Goal: Information Seeking & Learning: Learn about a topic

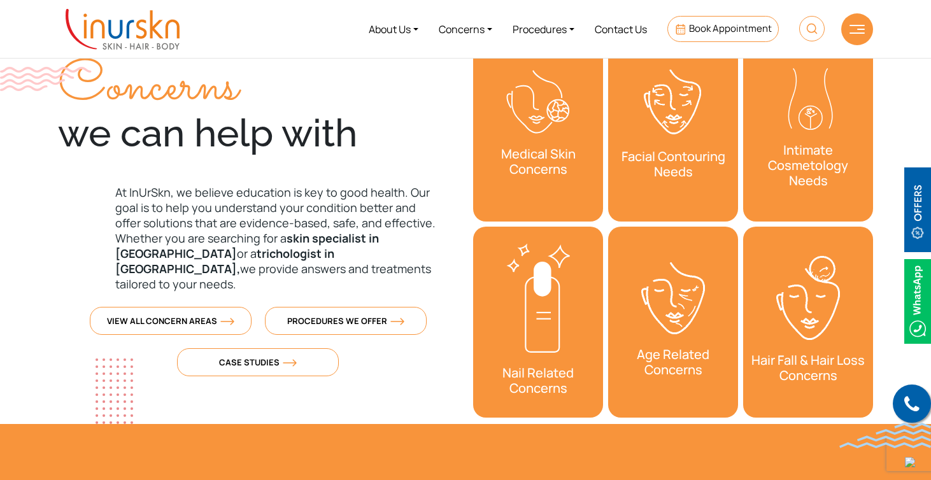
scroll to position [432, 0]
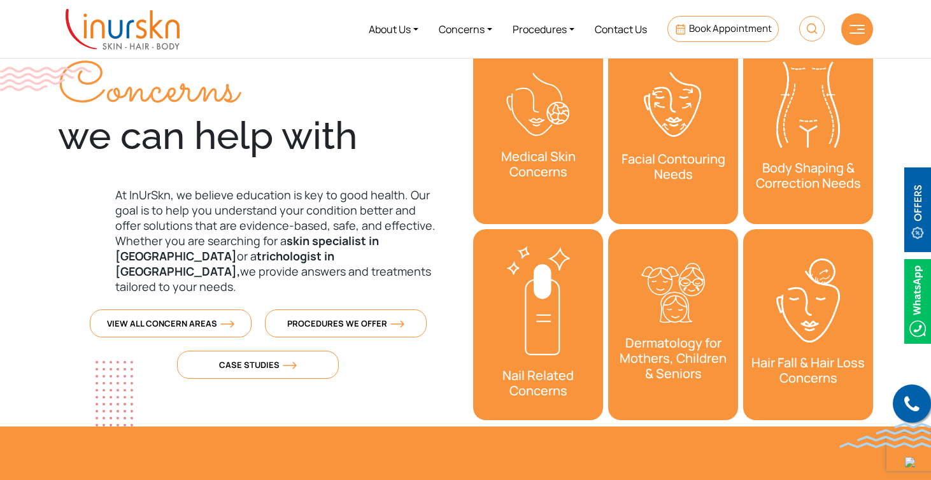
click at [268, 205] on p "At InUrSkn, we believe education is key to good health. Our goal is to help you…" at bounding box center [258, 240] width 400 height 107
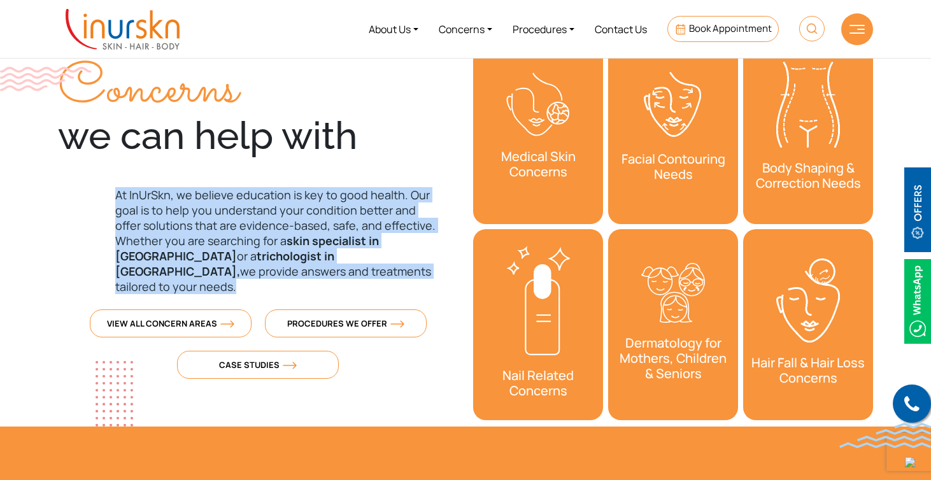
click at [268, 205] on p "At InUrSkn, we believe education is key to good health. Our goal is to help you…" at bounding box center [258, 240] width 400 height 107
click at [318, 241] on strong "skin specialist in Powai" at bounding box center [247, 248] width 264 height 31
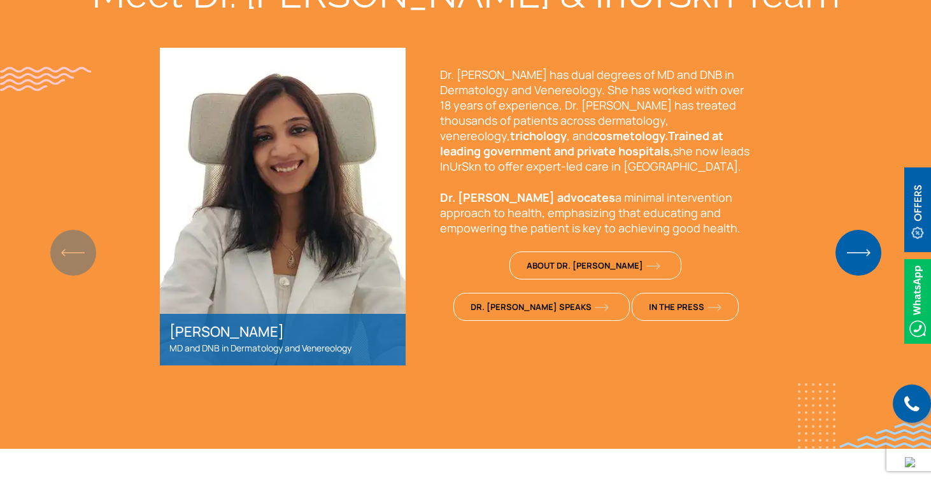
scroll to position [936, 0]
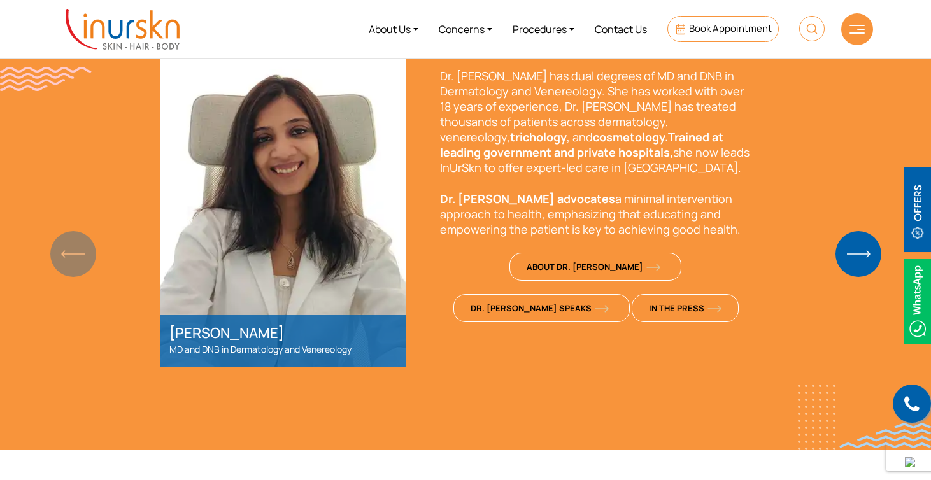
click at [512, 88] on p "Dr. Sejal has dual degrees of MD and DNB in Dermatology and Venereology. She ha…" at bounding box center [596, 121] width 312 height 107
click at [537, 126] on p "Dr. Sejal has dual degrees of MD and DNB in Dermatology and Venereology. She ha…" at bounding box center [596, 121] width 312 height 107
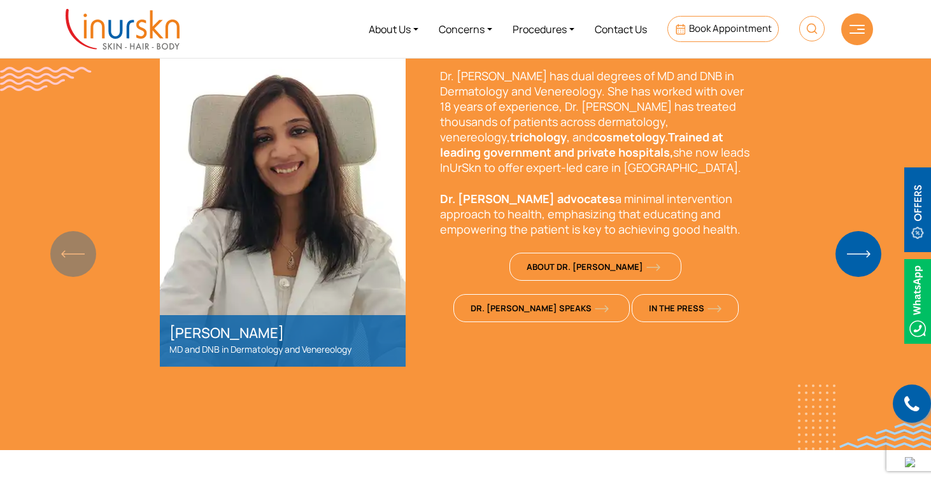
click at [537, 126] on p "Dr. Sejal has dual degrees of MD and DNB in Dermatology and Venereology. She ha…" at bounding box center [596, 121] width 312 height 107
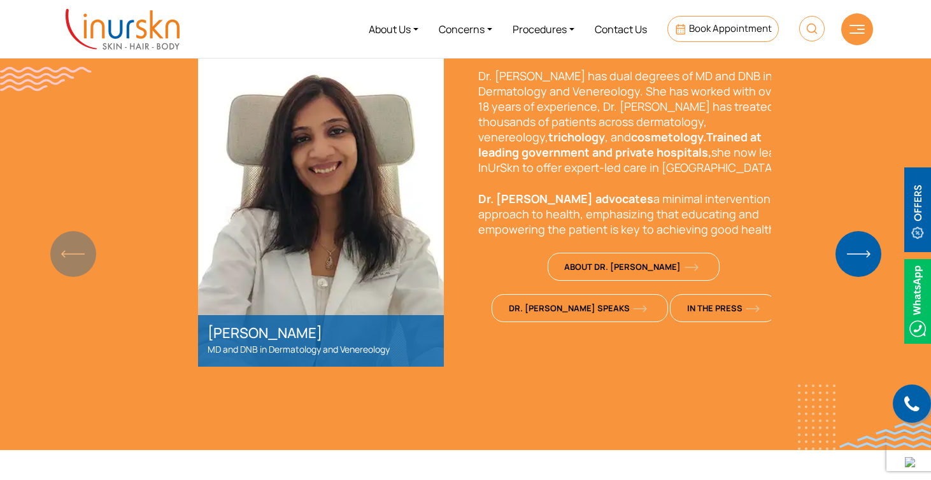
click at [556, 174] on p "Dr. Sejal has dual degrees of MD and DNB in Dermatology and Venereology. She ha…" at bounding box center [634, 121] width 312 height 107
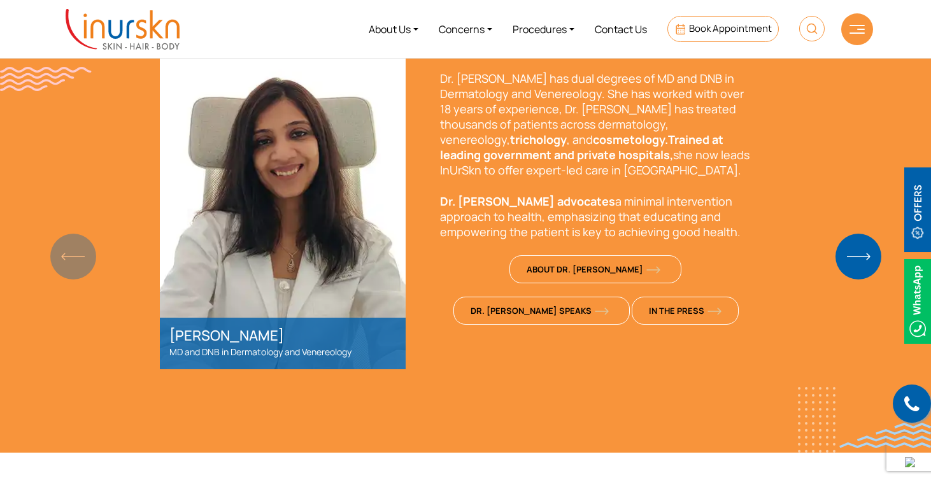
scroll to position [934, 0]
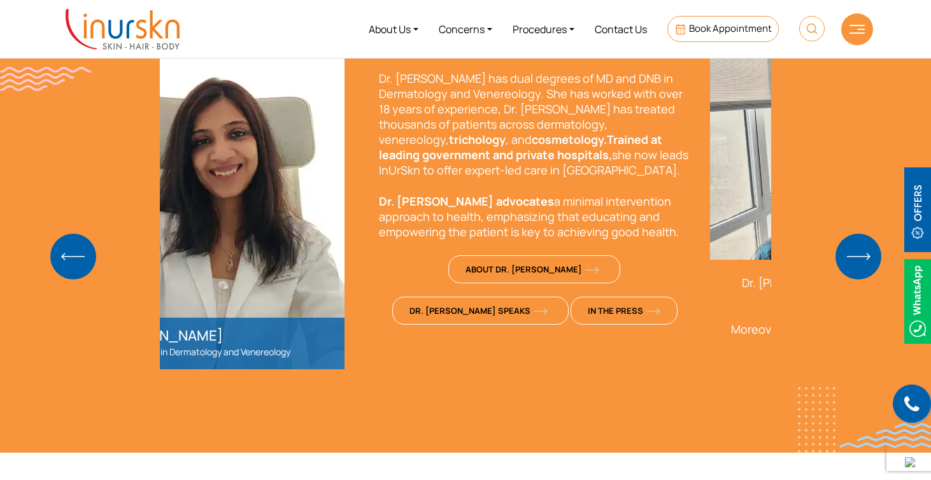
click at [515, 146] on strong "cosmetology.Trained at leading government and private hospitals," at bounding box center [520, 147] width 283 height 31
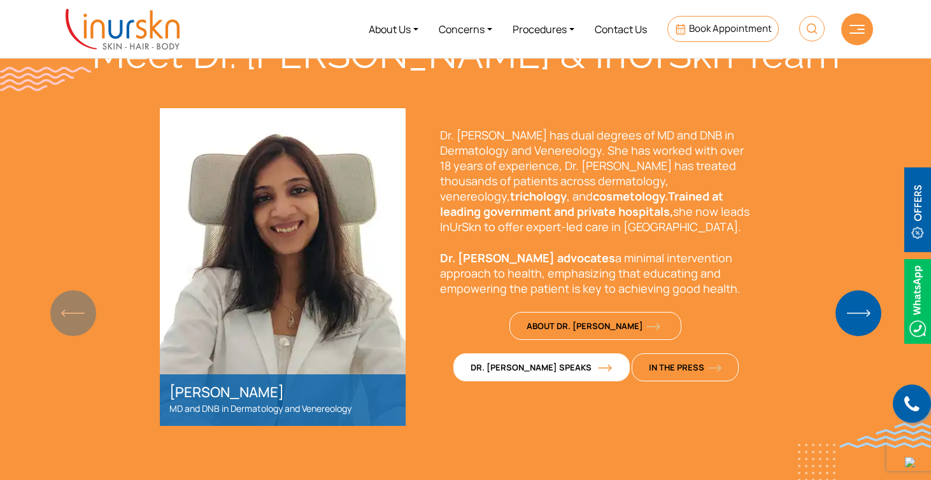
scroll to position [862, 0]
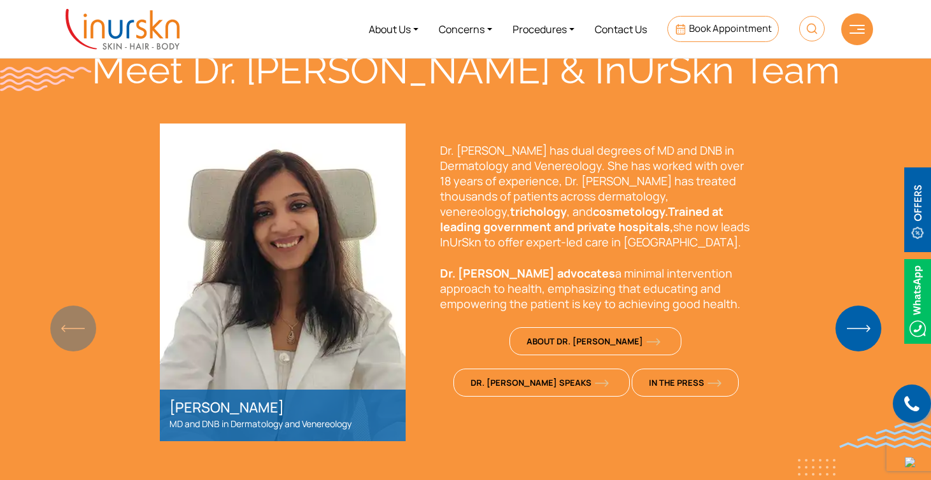
click at [847, 328] on img "Next slide" at bounding box center [858, 329] width 46 height 46
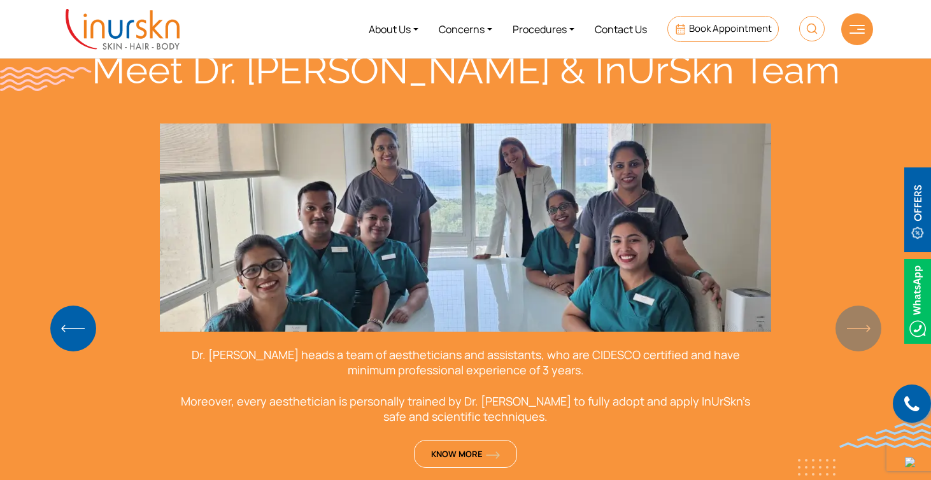
click at [847, 328] on div "Meet Dr. Sejal & InUrSkn Team Dr. Sejal Saheta MD and DNB in Dermatology and Ve…" at bounding box center [465, 260] width 815 height 427
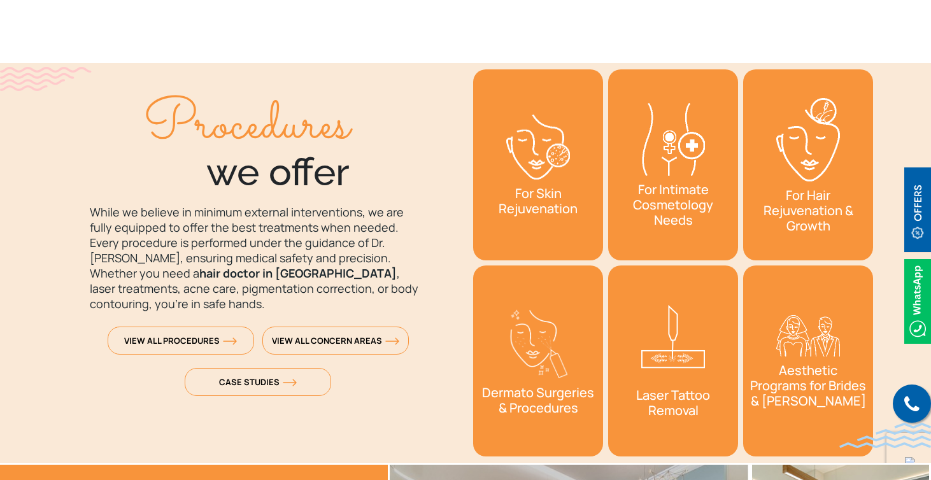
scroll to position [1835, 0]
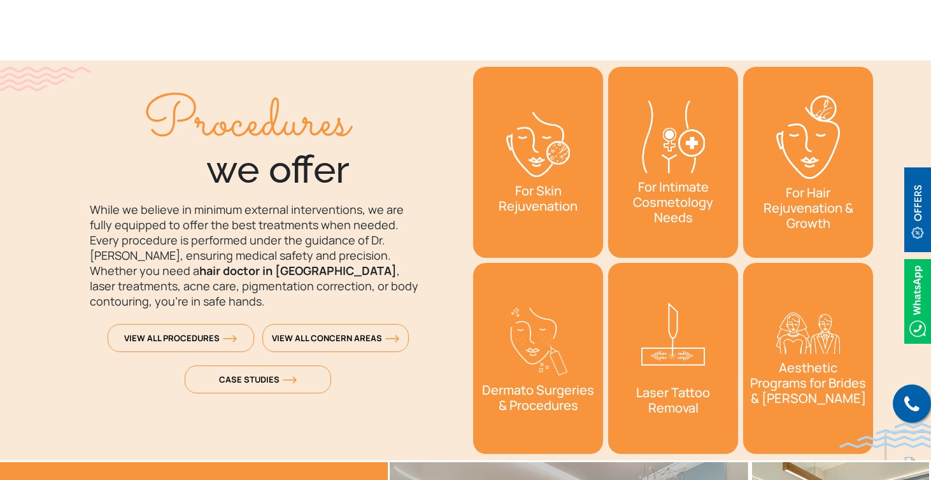
click at [438, 343] on div "Procedures we offer While we believe in minimum external interventions, we are …" at bounding box center [465, 260] width 830 height 400
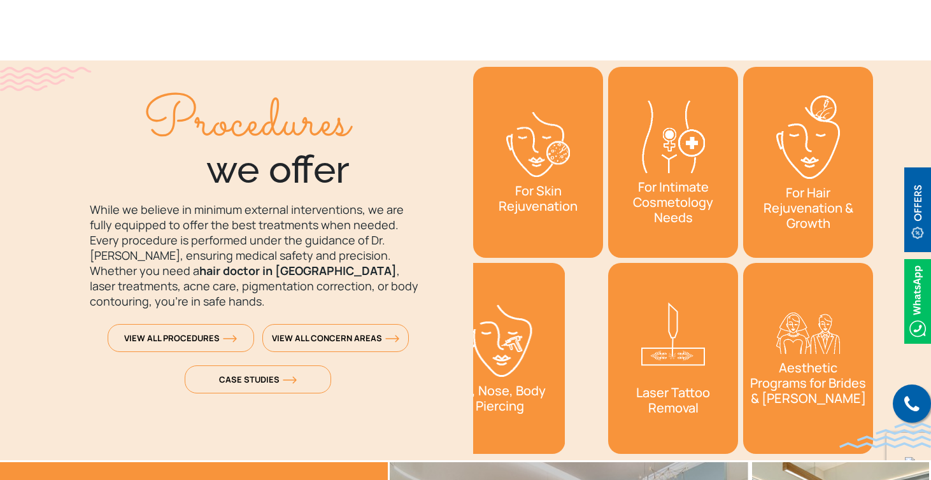
click at [440, 356] on div "Procedures we offer While we believe in minimum external interventions, we are …" at bounding box center [465, 260] width 830 height 400
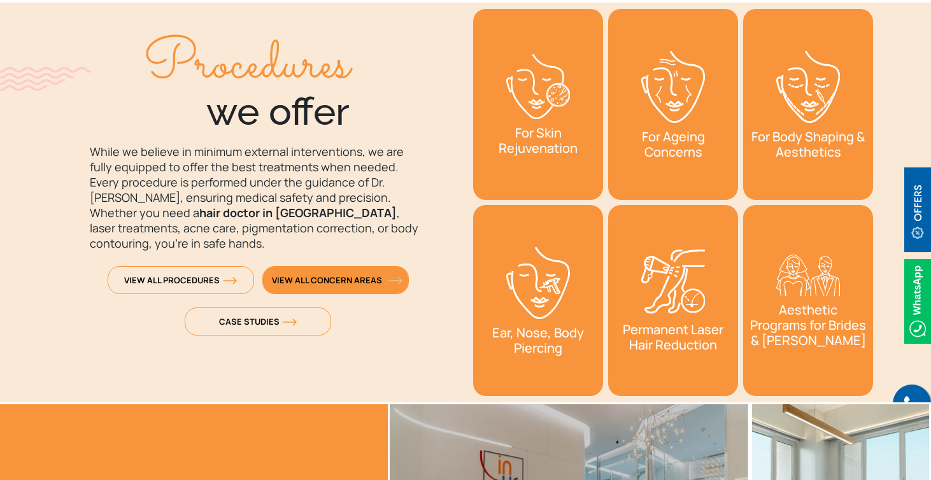
scroll to position [1894, 0]
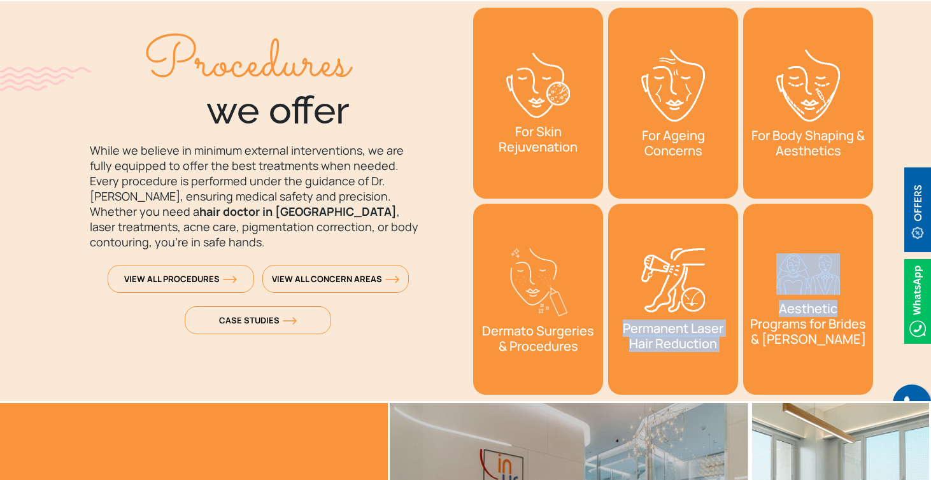
drag, startPoint x: 738, startPoint y: 309, endPoint x: 884, endPoint y: 317, distance: 145.4
click at [884, 317] on section "Procedures we offer While we believe in minimum external interventions, we are …" at bounding box center [465, 201] width 931 height 400
click at [830, 251] on link "Aesthetic Programs for Brides & [PERSON_NAME]" at bounding box center [808, 299] width 130 height 191
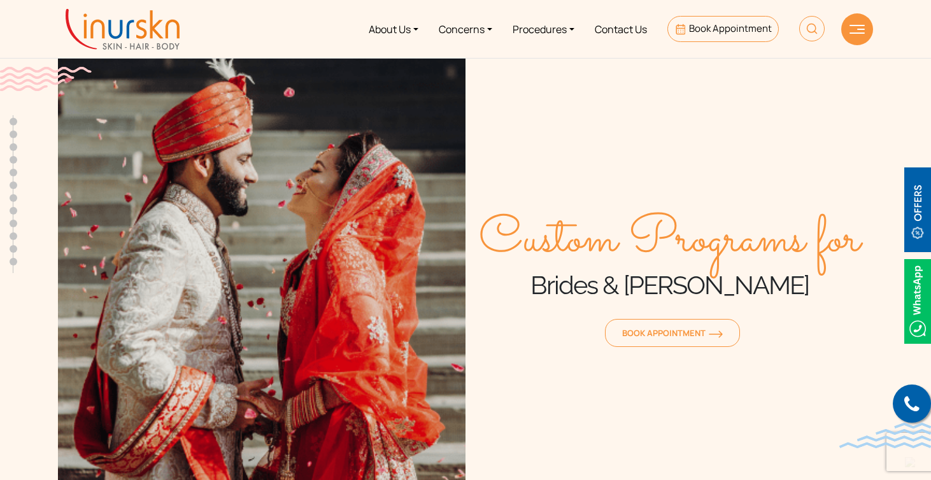
click at [134, 31] on img at bounding box center [123, 29] width 114 height 41
